Goal: Check status: Check status

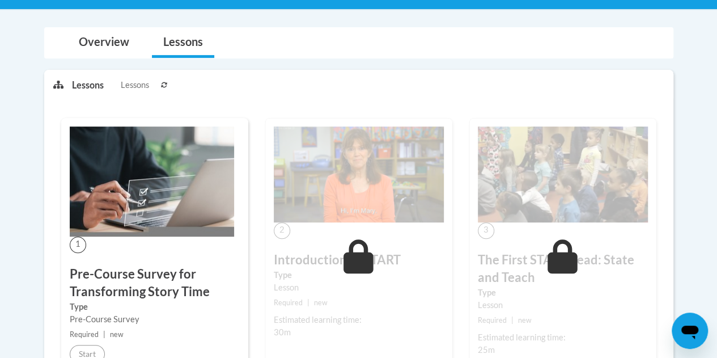
scroll to position [453, 0]
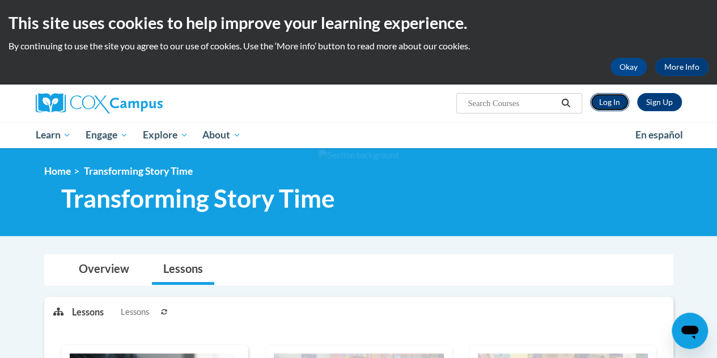
click at [597, 98] on link "Log In" at bounding box center [609, 102] width 39 height 18
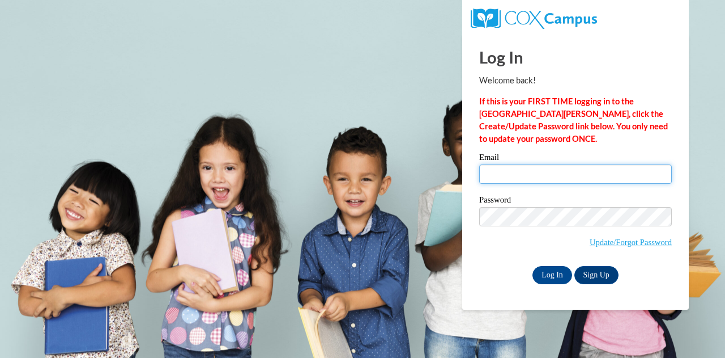
click at [505, 179] on input "Email" at bounding box center [575, 173] width 193 height 19
type input "cf_warneri@cftigers.org"
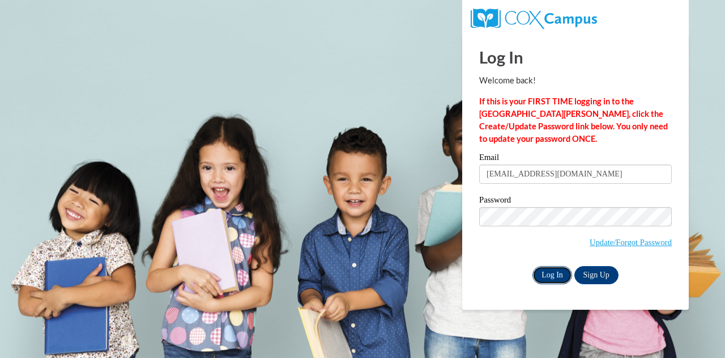
click at [559, 279] on input "Log In" at bounding box center [553, 275] width 40 height 18
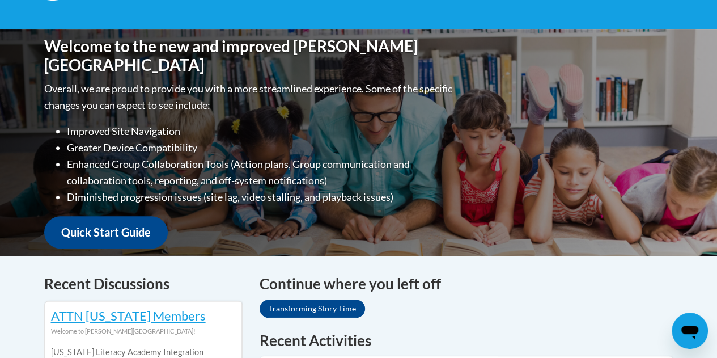
scroll to position [57, 0]
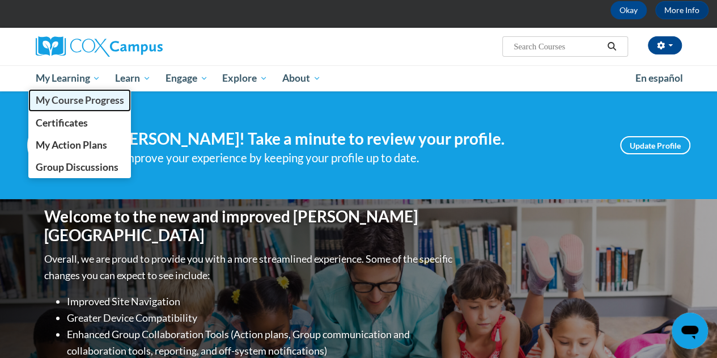
click at [67, 100] on span "My Course Progress" at bounding box center [79, 100] width 88 height 12
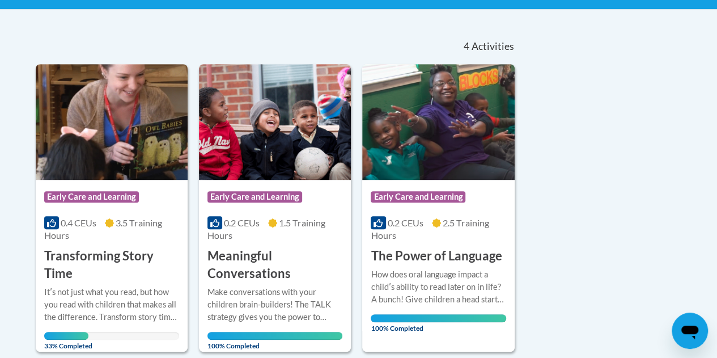
scroll to position [283, 0]
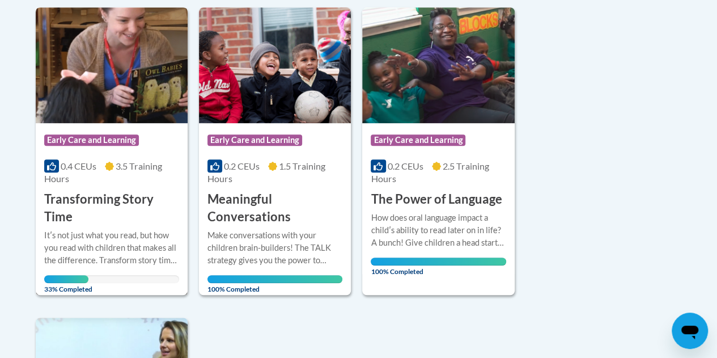
click at [93, 60] on img at bounding box center [112, 65] width 152 height 116
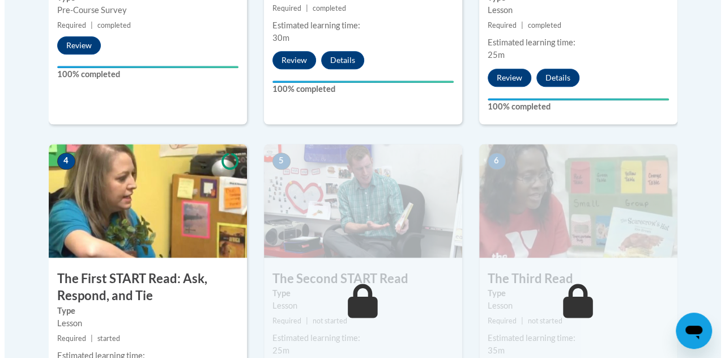
scroll to position [680, 0]
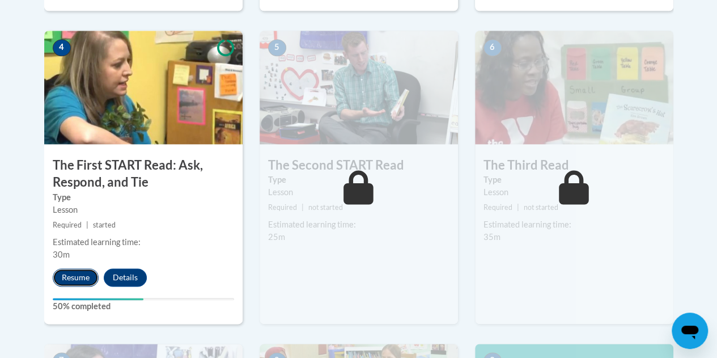
click at [82, 277] on button "Resume" at bounding box center [76, 277] width 46 height 18
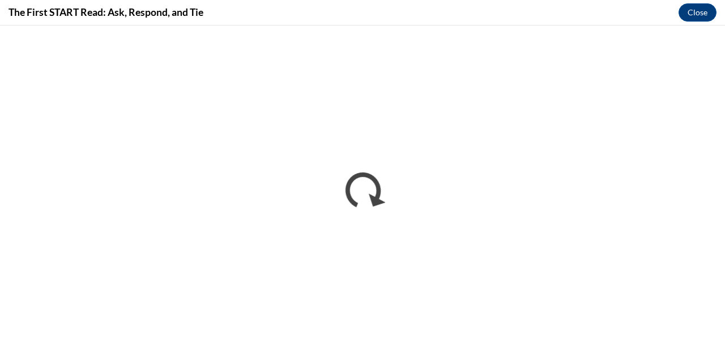
scroll to position [0, 0]
